Goal: Obtain resource: Download file/media

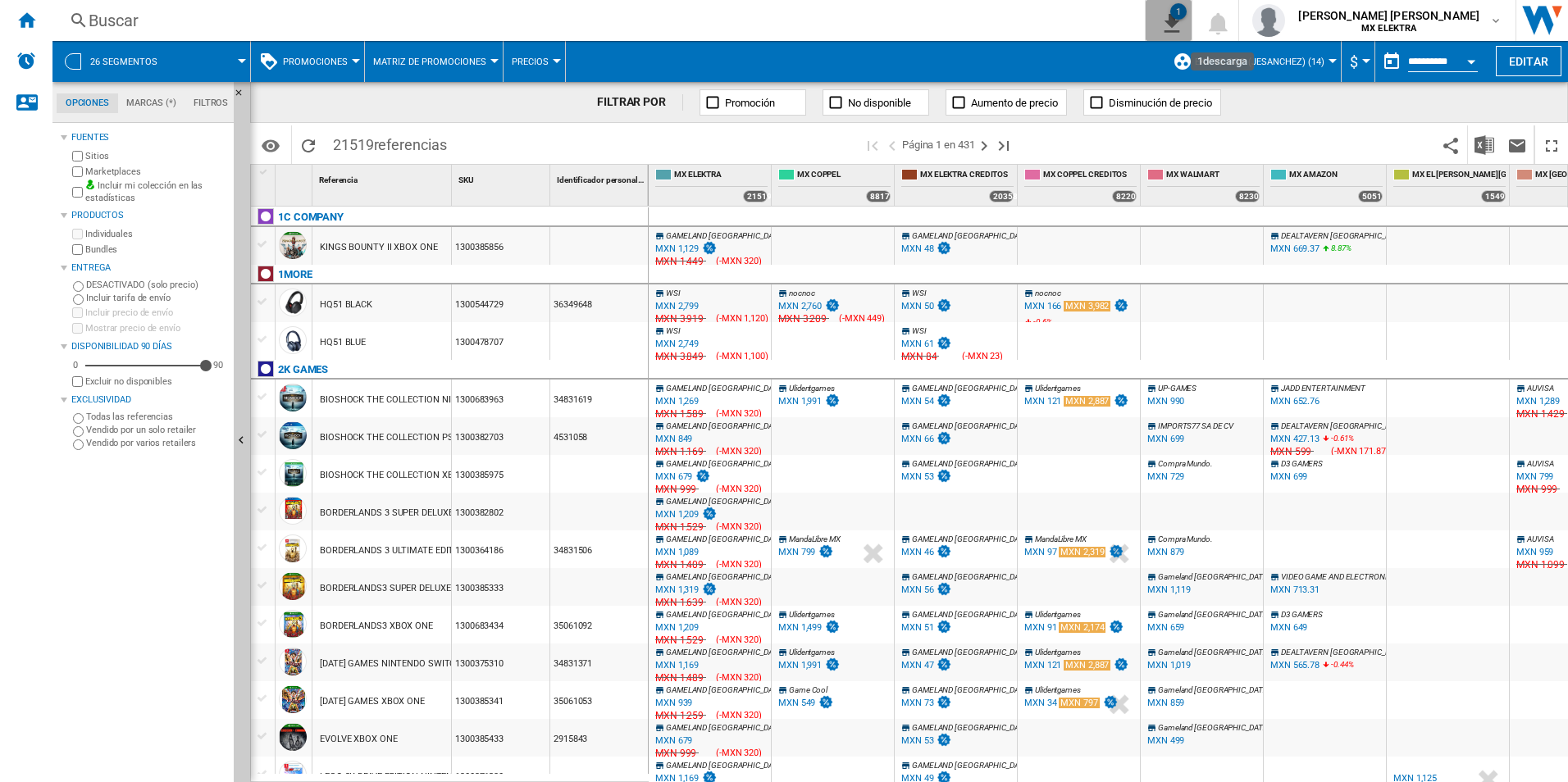
click at [1187, 18] on div "1" at bounding box center [1178, 11] width 16 height 16
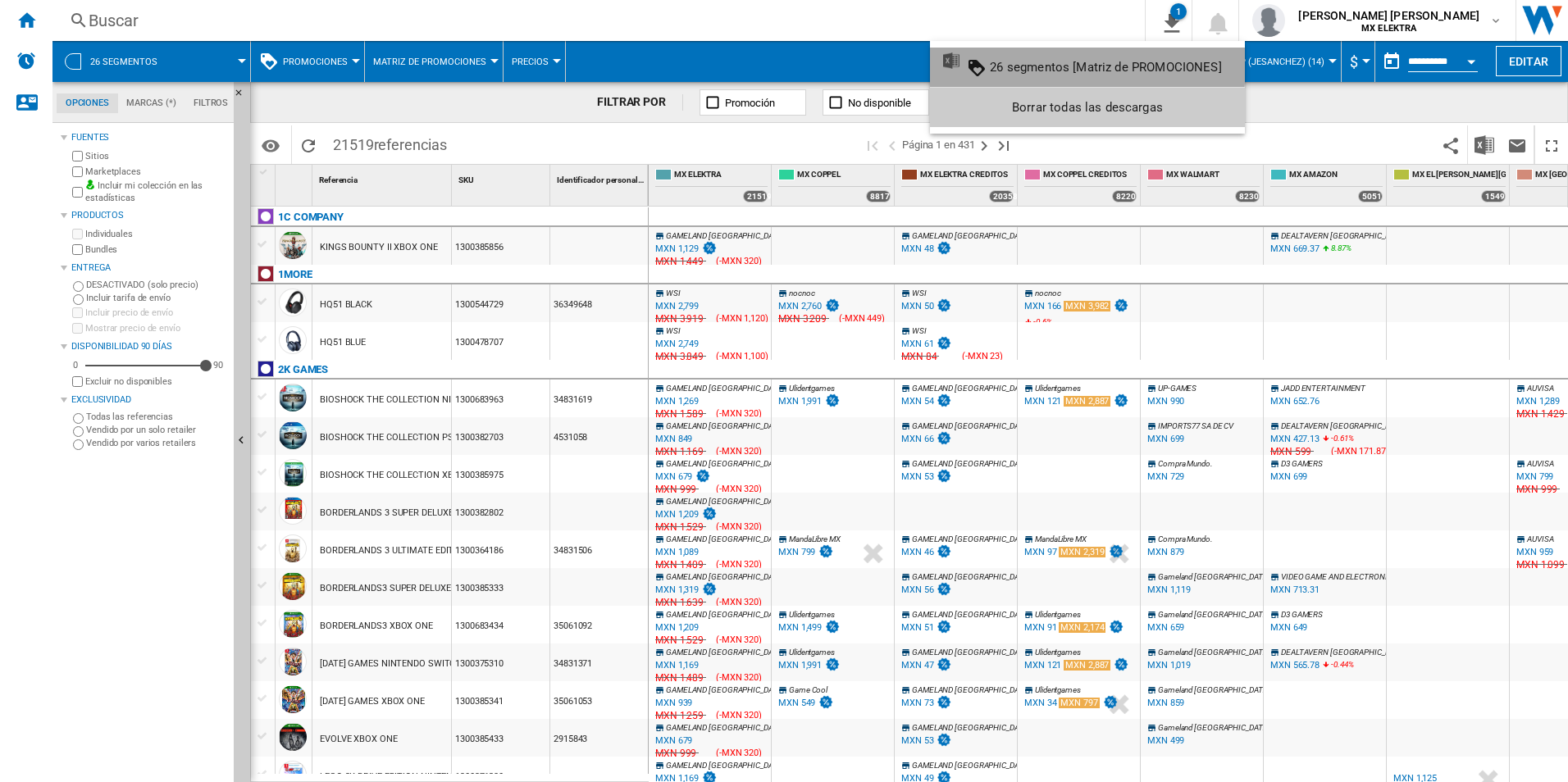
click at [1021, 58] on button "26 segmentos [Matriz de PROMOCIONES]" at bounding box center [1088, 67] width 315 height 39
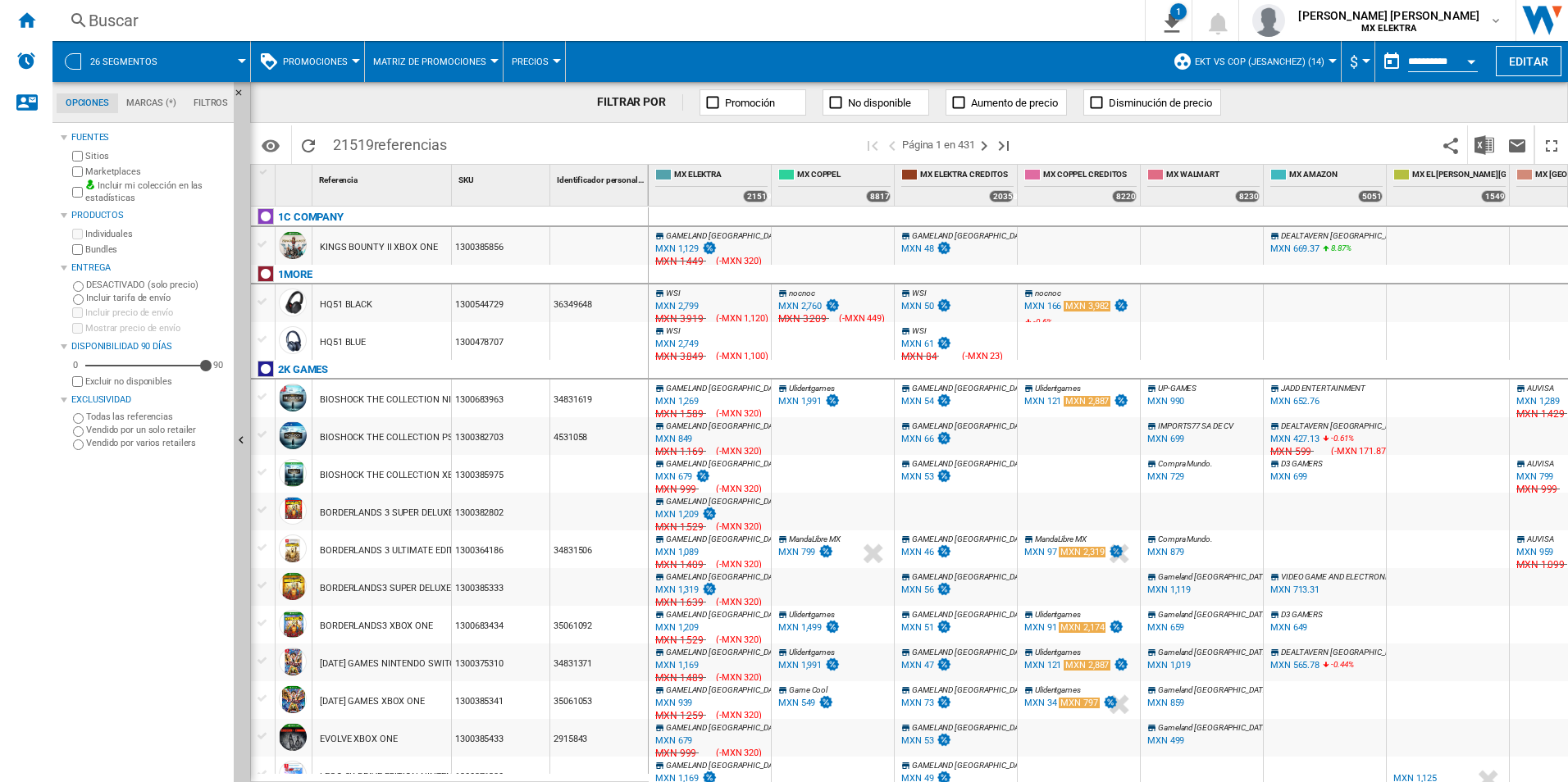
click at [1097, 147] on span at bounding box center [1231, 144] width 409 height 38
click at [546, 55] on button "Precios" at bounding box center [534, 61] width 45 height 41
click at [550, 55] on md-backdrop at bounding box center [784, 391] width 1568 height 782
click at [486, 65] on button "Matriz de promociones" at bounding box center [434, 61] width 121 height 41
drag, startPoint x: 442, startPoint y: 104, endPoint x: 283, endPoint y: 61, distance: 164.7
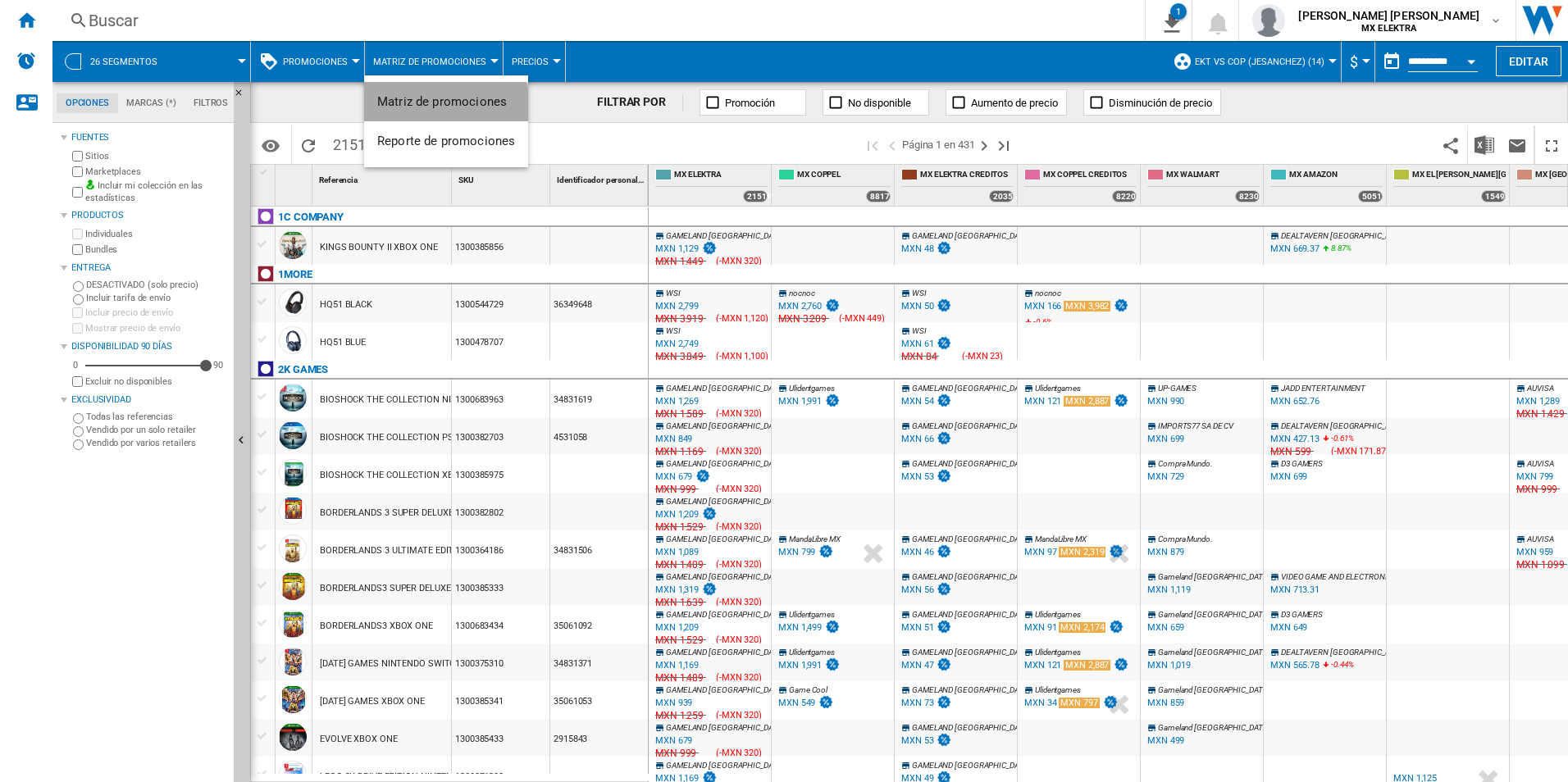
click at [442, 103] on span "Matriz de promociones" at bounding box center [442, 101] width 130 height 14
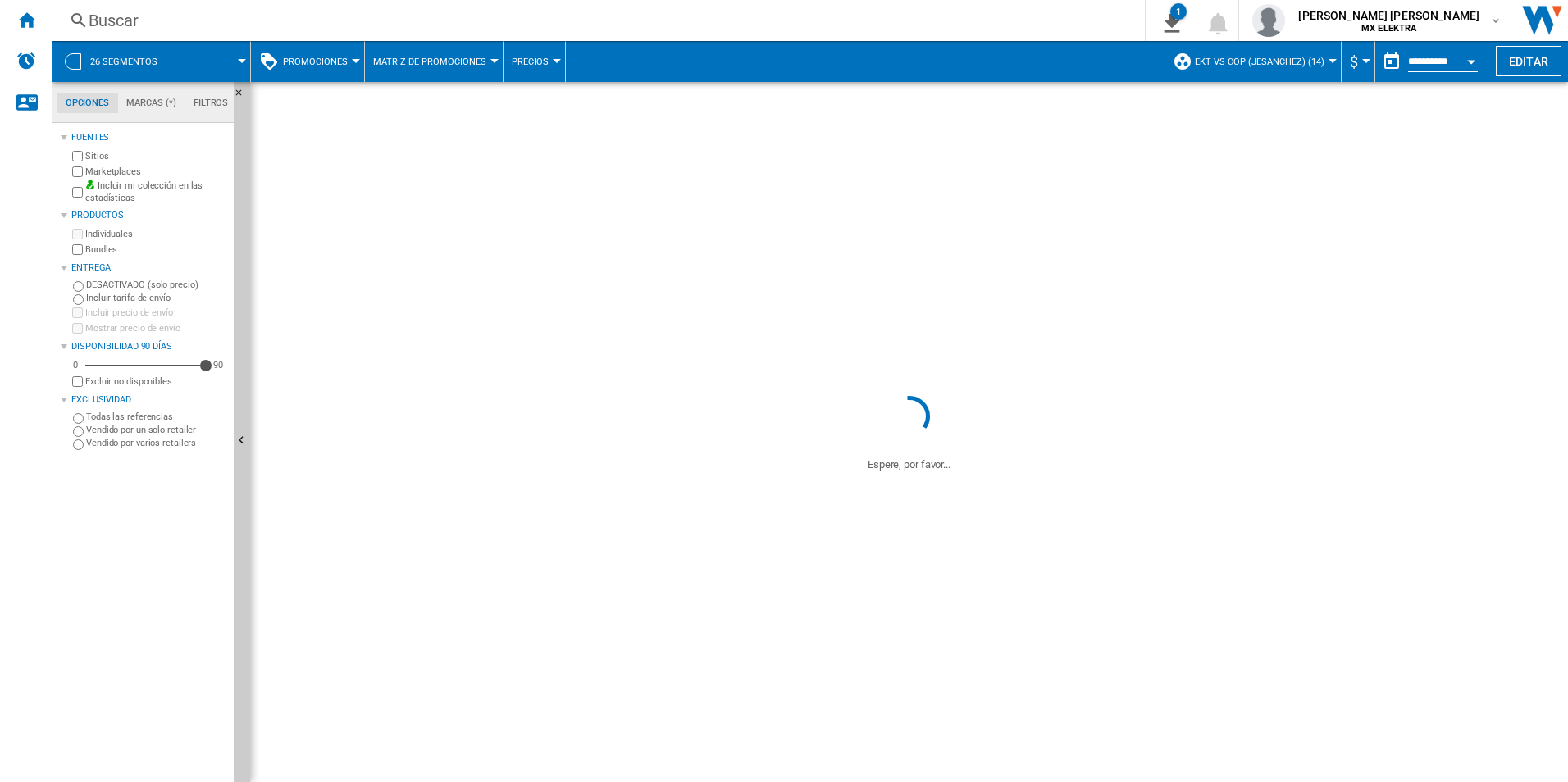
click at [337, 54] on button "Promociones" at bounding box center [319, 61] width 73 height 41
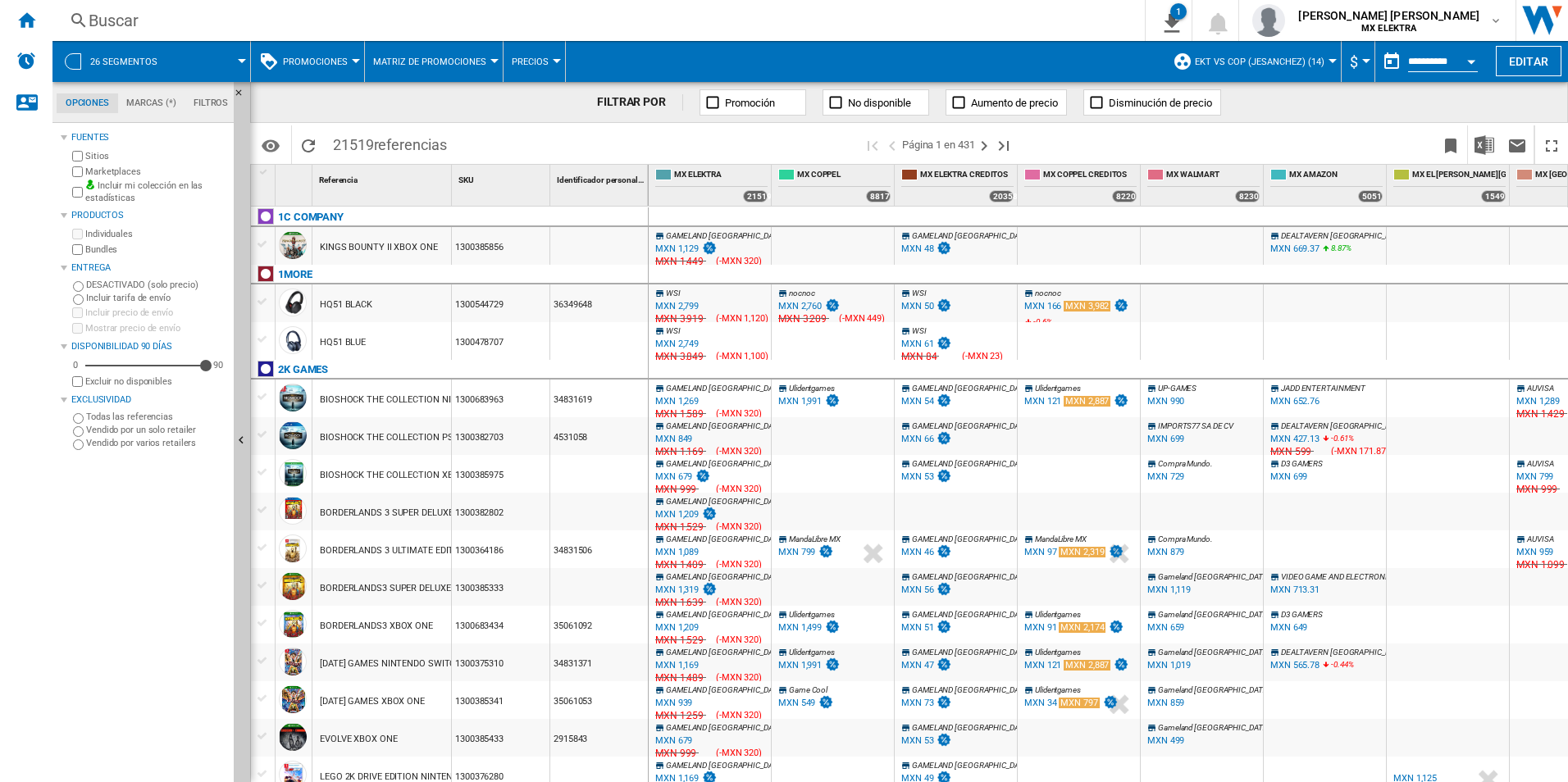
click at [345, 61] on md-backdrop at bounding box center [784, 391] width 1568 height 782
click at [350, 62] on md-backdrop at bounding box center [784, 391] width 1568 height 782
click at [350, 56] on md-backdrop at bounding box center [784, 391] width 1568 height 782
click at [347, 60] on md-backdrop at bounding box center [784, 391] width 1568 height 782
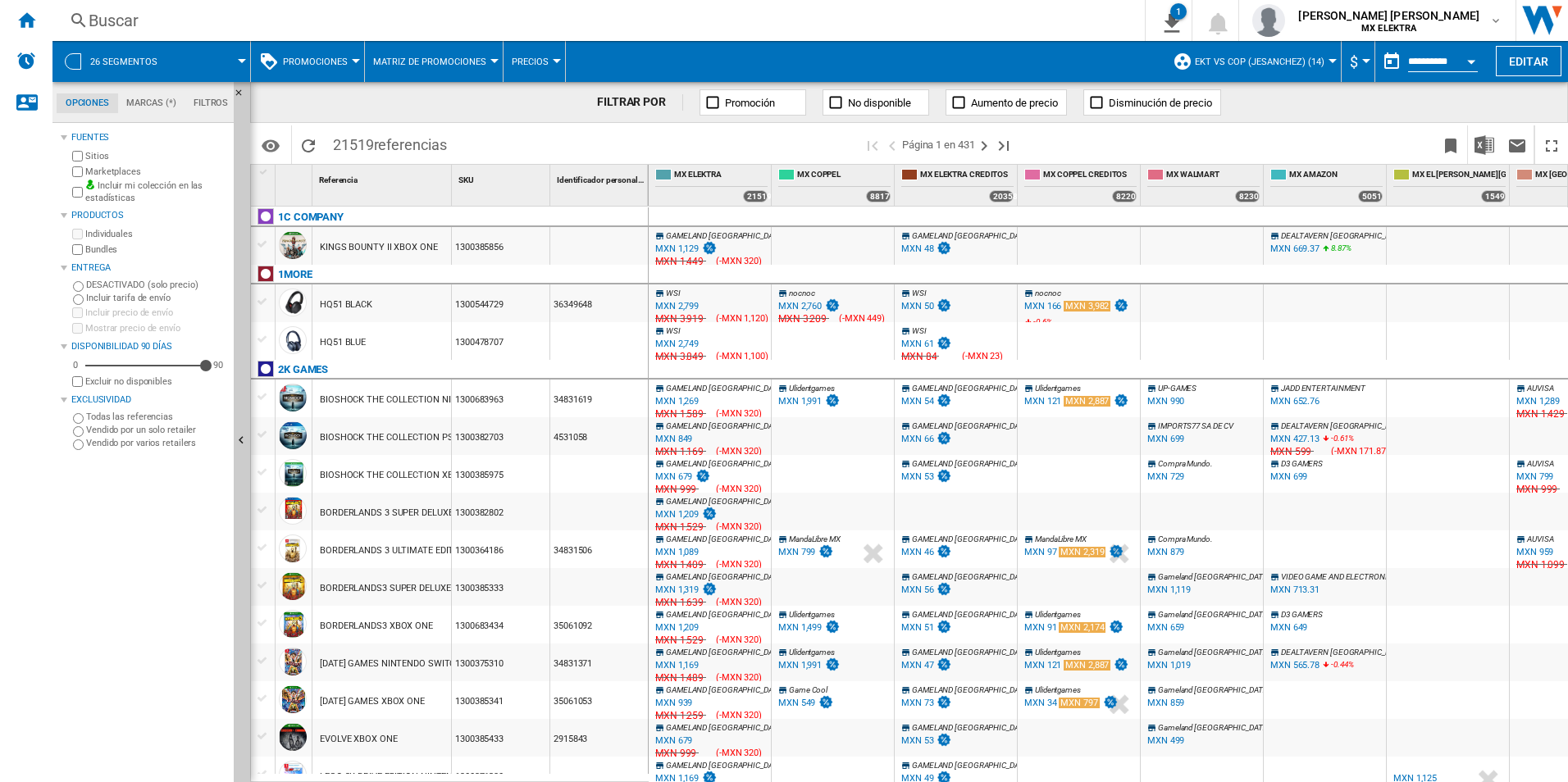
click at [360, 58] on md-backdrop at bounding box center [784, 391] width 1568 height 782
click at [197, 479] on div "Fuentes Sitios Marketplaces Incluir mi colección en las estadísticas Productos …" at bounding box center [144, 454] width 166 height 655
